Goal: Task Accomplishment & Management: Manage account settings

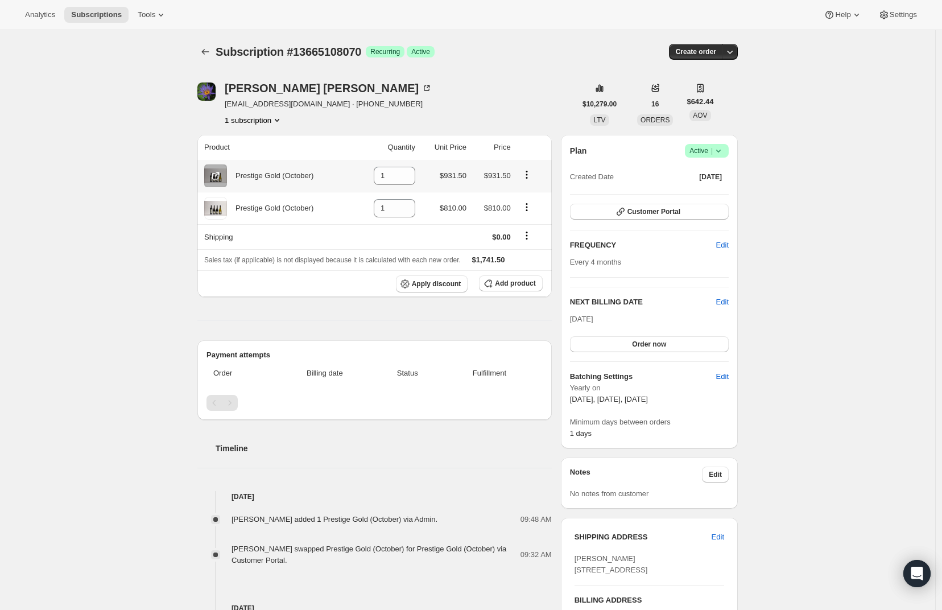
click at [530, 177] on icon "Product actions" at bounding box center [526, 174] width 11 height 11
click at [532, 197] on span "Remove" at bounding box center [522, 197] width 27 height 9
type input "0"
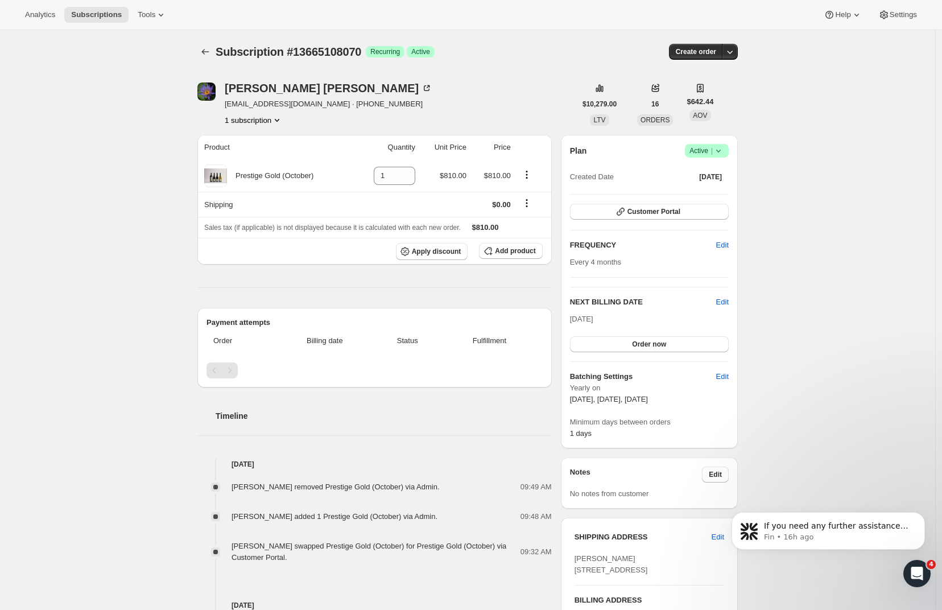
drag, startPoint x: 133, startPoint y: 141, endPoint x: 125, endPoint y: 140, distance: 8.0
click at [133, 141] on div "Subscription #13665108070. This page is ready Subscription #13665108070 Success…" at bounding box center [467, 454] width 935 height 849
click at [671, 213] on span "Customer Portal" at bounding box center [653, 211] width 53 height 9
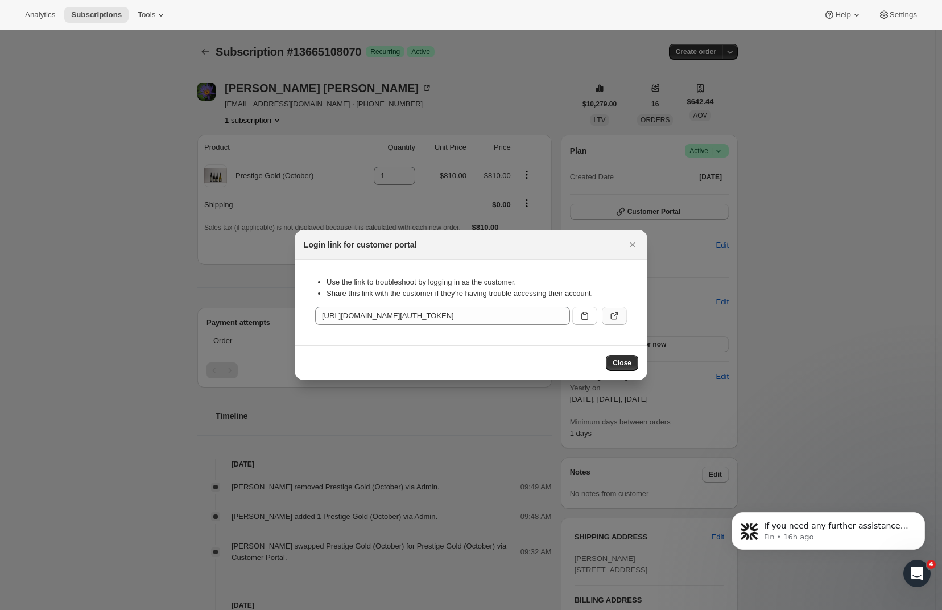
click at [617, 315] on icon ":r3k:" at bounding box center [614, 315] width 11 height 11
click at [625, 361] on span "Close" at bounding box center [622, 362] width 19 height 9
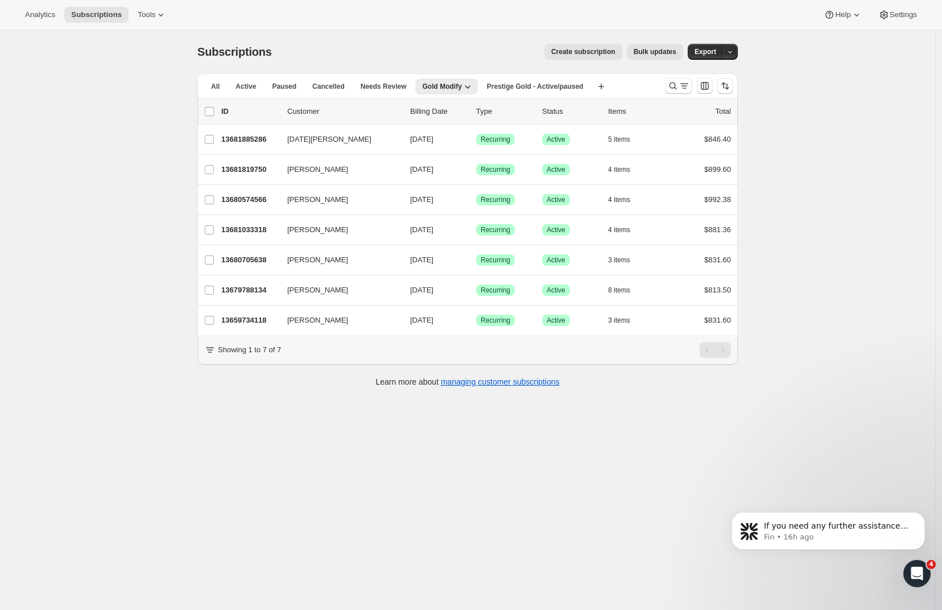
click at [146, 119] on div "Subscriptions. This page is ready Subscriptions Create subscription Bulk update…" at bounding box center [467, 335] width 935 height 610
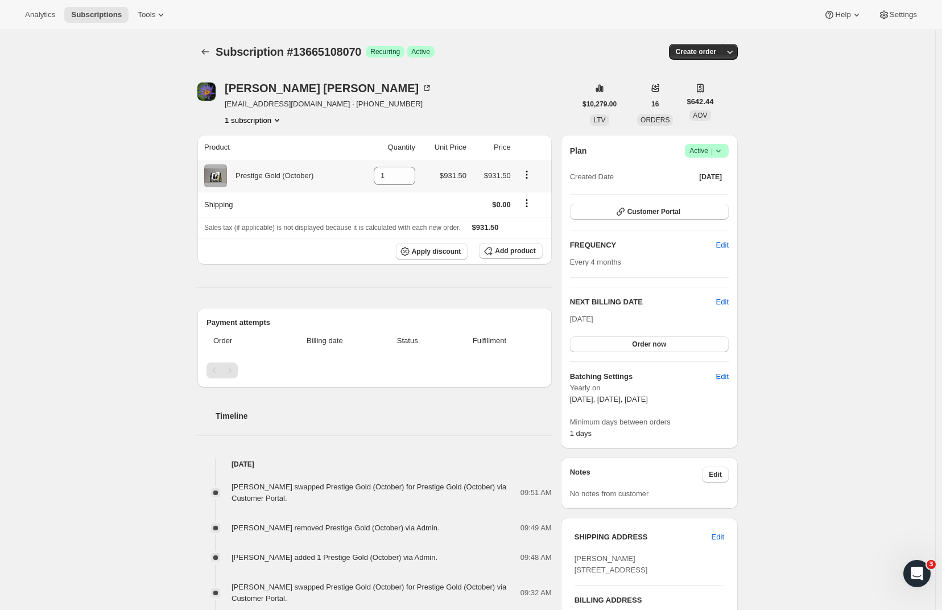
click at [532, 176] on icon "Product actions" at bounding box center [526, 174] width 11 height 11
click at [514, 250] on span "Add product" at bounding box center [515, 250] width 40 height 9
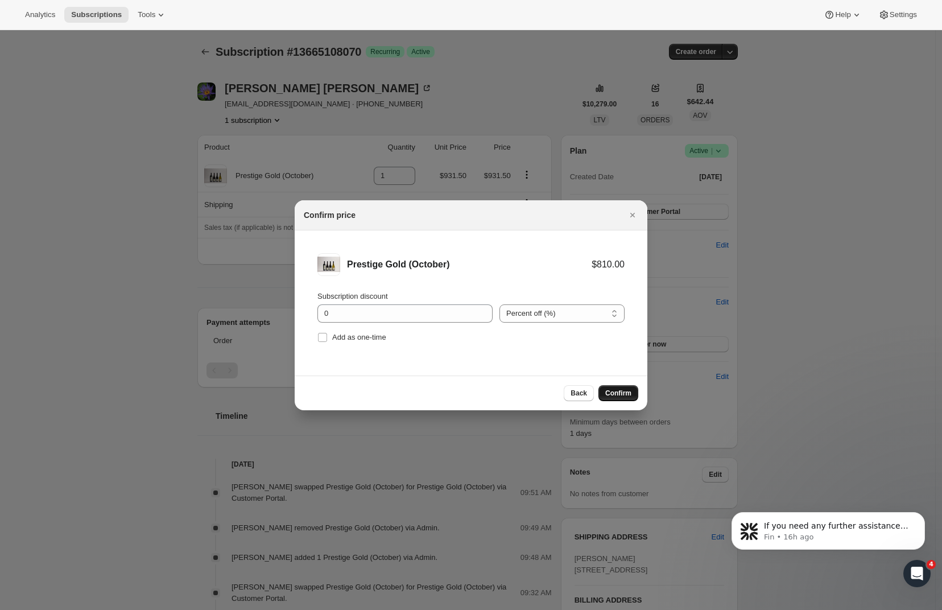
click at [621, 392] on span "Confirm" at bounding box center [618, 393] width 26 height 9
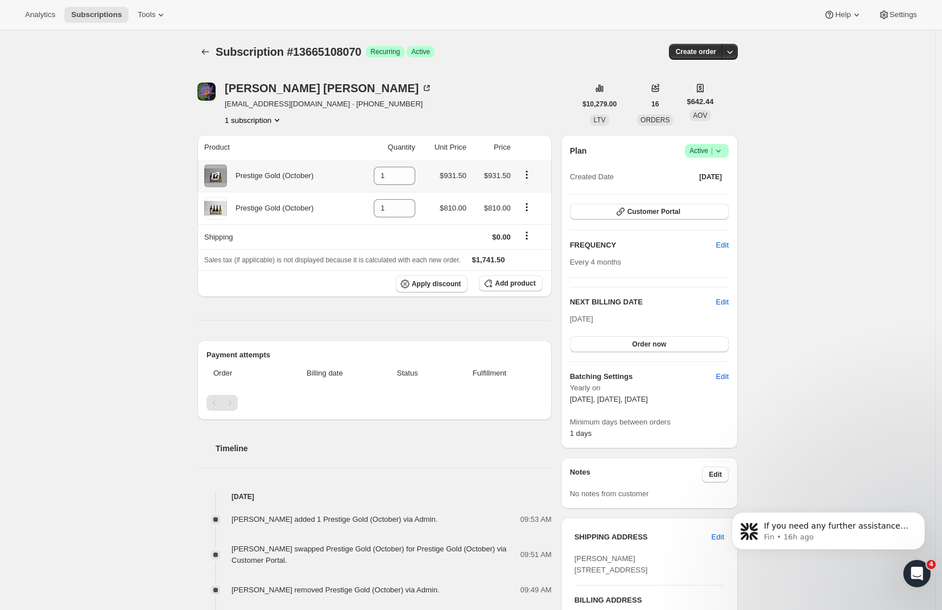
click at [530, 173] on icon "Product actions" at bounding box center [526, 174] width 11 height 11
click at [530, 79] on div "Patrice Nilsen patriceandpete@xtra.co.nz · +6421723353 1 subscription $10,279.0…" at bounding box center [462, 470] width 549 height 813
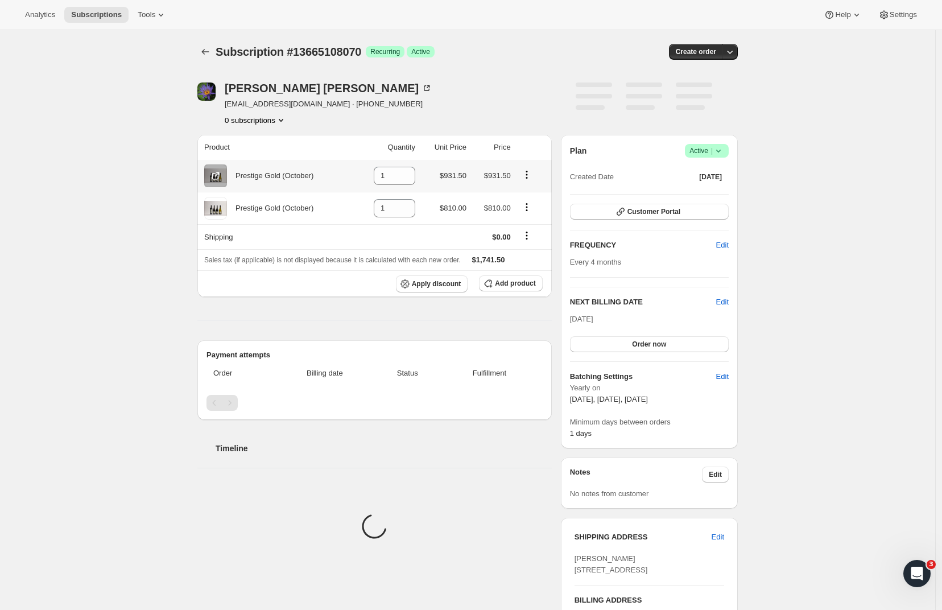
click at [528, 173] on icon "Product actions" at bounding box center [526, 174] width 11 height 11
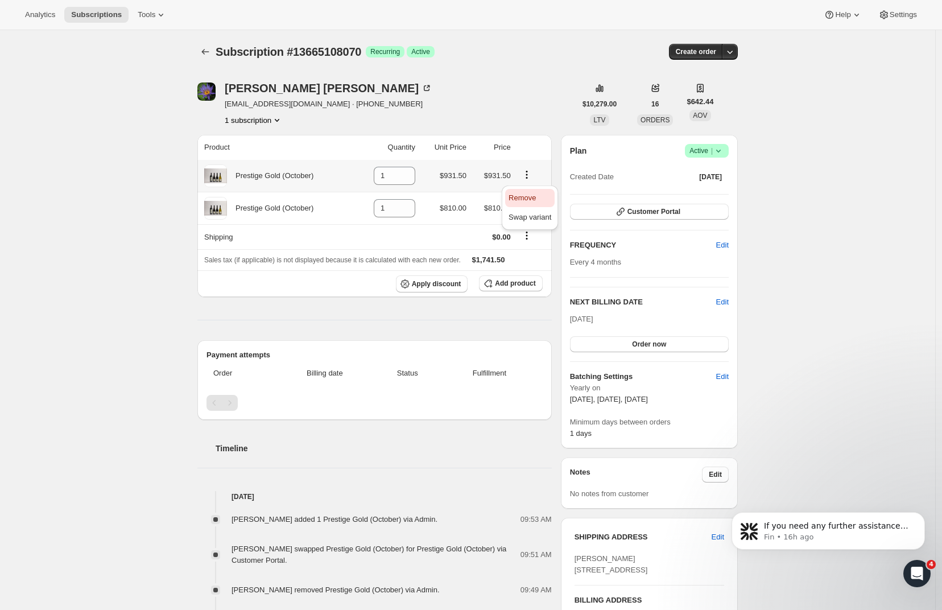
click at [528, 200] on span "Remove" at bounding box center [522, 197] width 27 height 9
type input "0"
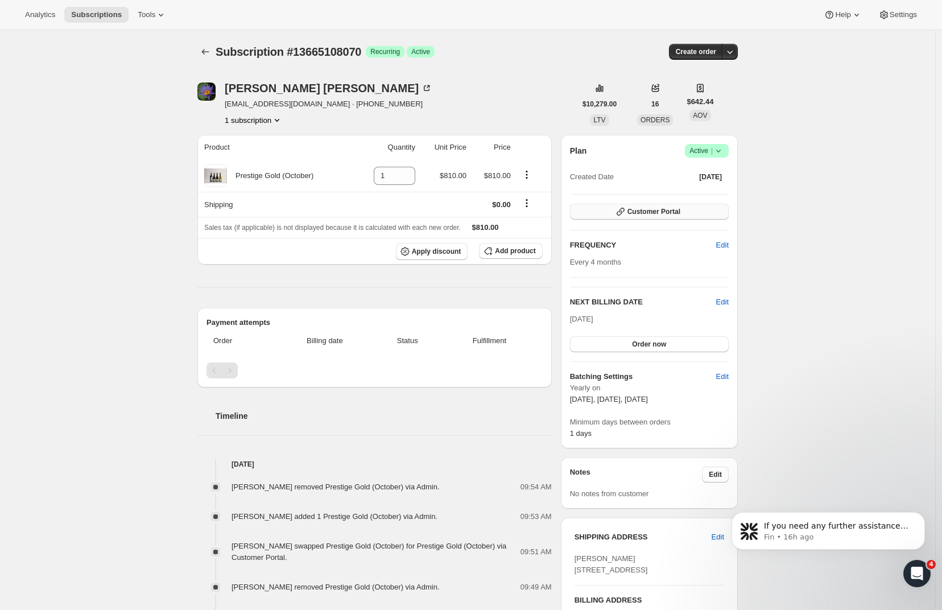
click at [647, 214] on span "Customer Portal" at bounding box center [653, 211] width 53 height 9
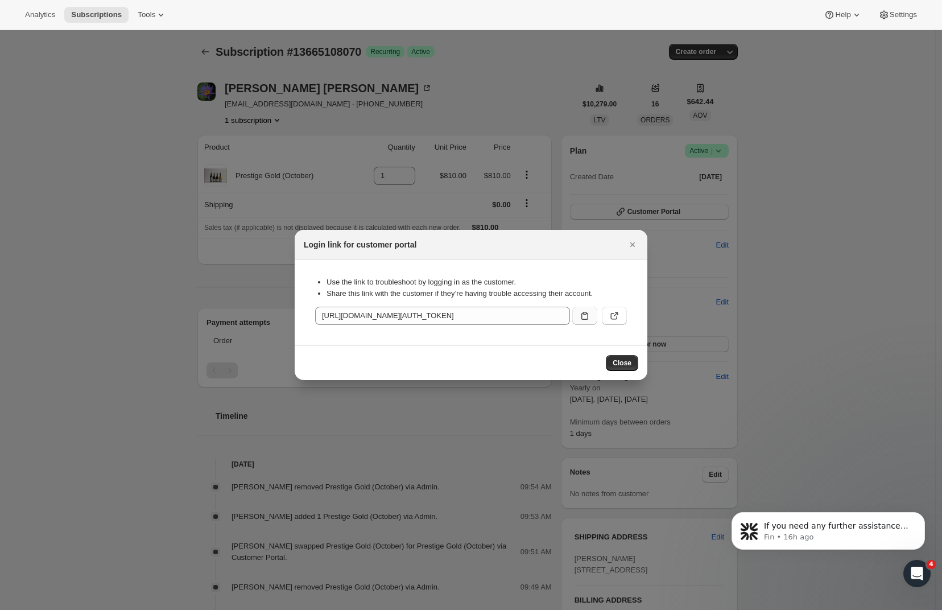
click at [585, 317] on icon ":r3k:" at bounding box center [584, 315] width 11 height 11
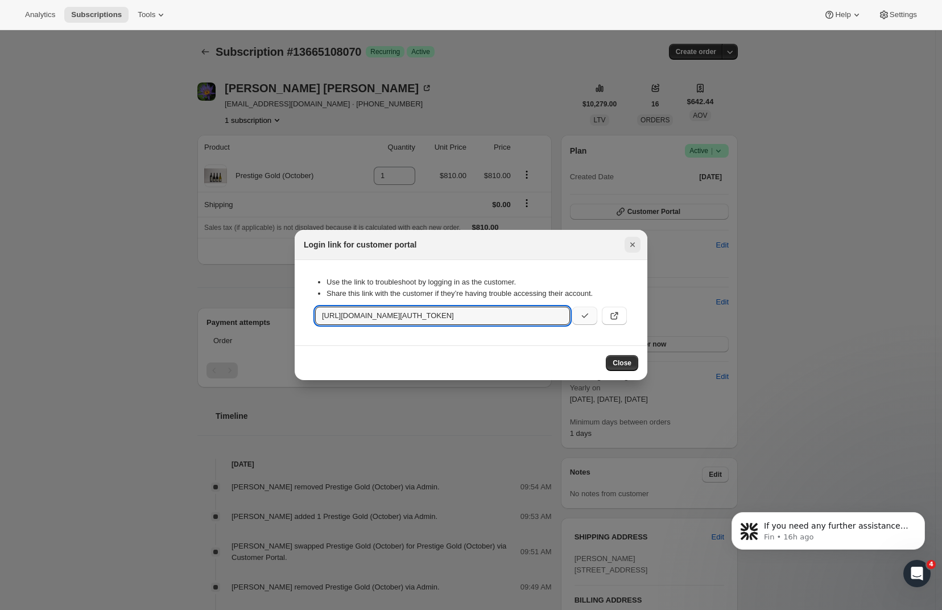
click at [629, 245] on icon "Close" at bounding box center [632, 244] width 11 height 11
